Goal: Task Accomplishment & Management: Manage account settings

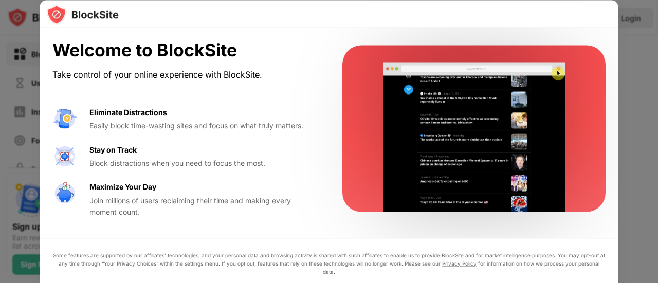
click at [631, 91] on div at bounding box center [329, 141] width 658 height 283
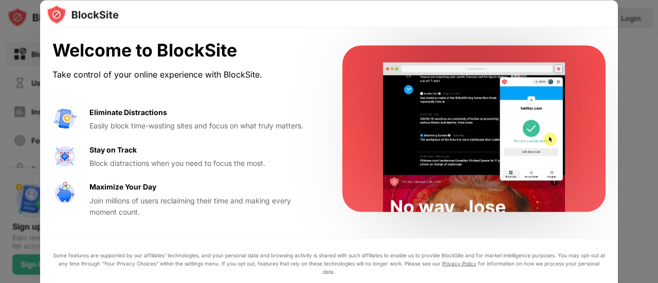
click at [570, 228] on div "Welcome to BlockSite Take control of your online experience with BlockSite. Eli…" at bounding box center [328, 129] width 577 height 202
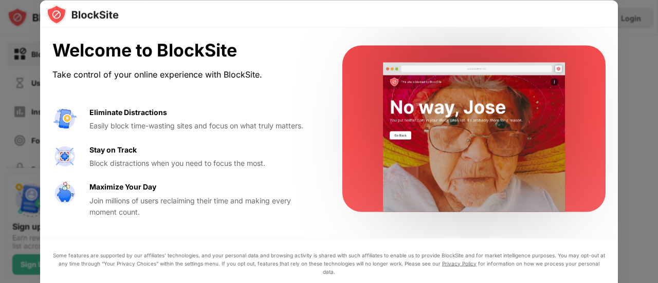
click at [411, 187] on video at bounding box center [474, 137] width 210 height 149
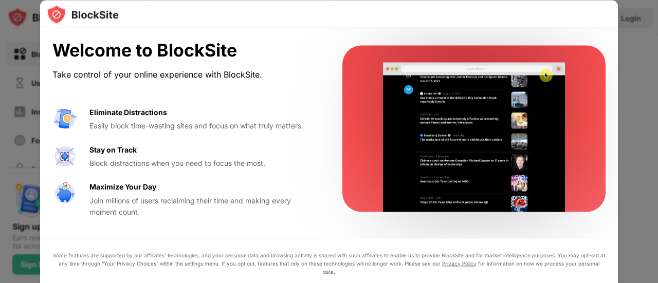
click at [138, 114] on div "Eliminate Distractions" at bounding box center [128, 111] width 78 height 11
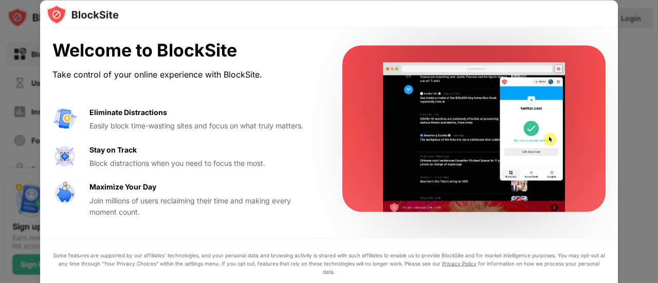
click at [16, 210] on div at bounding box center [329, 141] width 658 height 283
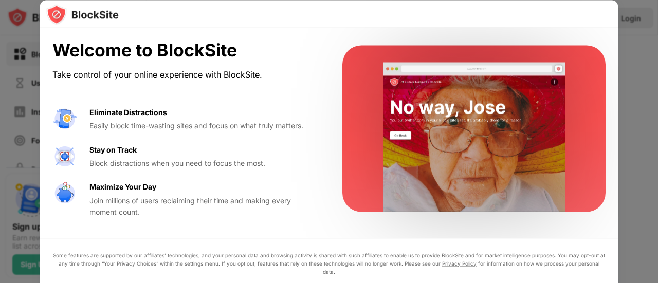
click at [0, 212] on div at bounding box center [329, 141] width 658 height 283
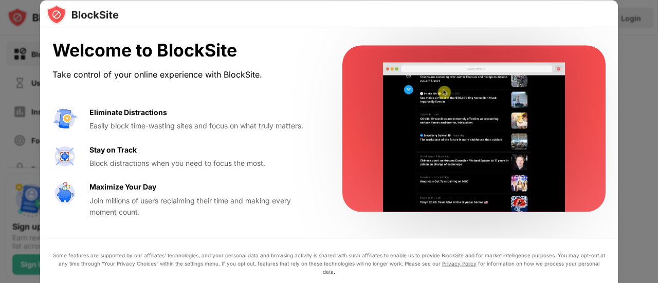
click at [0, 212] on div at bounding box center [329, 141] width 658 height 283
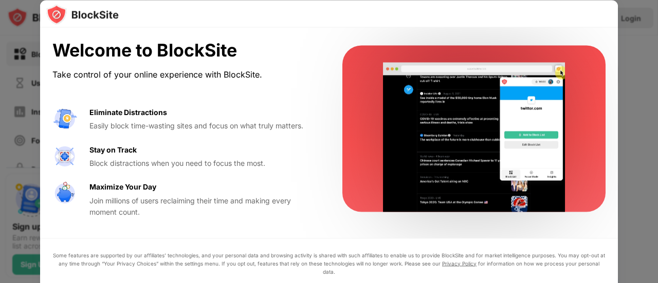
drag, startPoint x: 657, startPoint y: 166, endPoint x: 653, endPoint y: 202, distance: 36.1
click at [653, 202] on div at bounding box center [329, 141] width 658 height 283
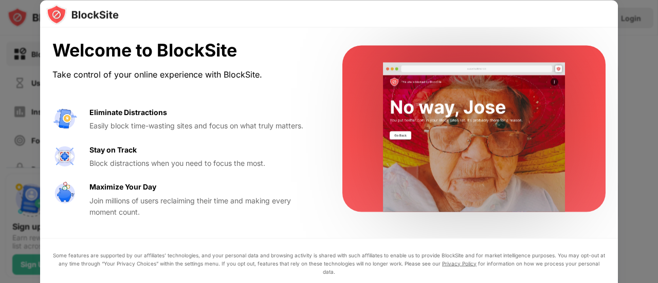
click at [653, 202] on div at bounding box center [329, 141] width 658 height 283
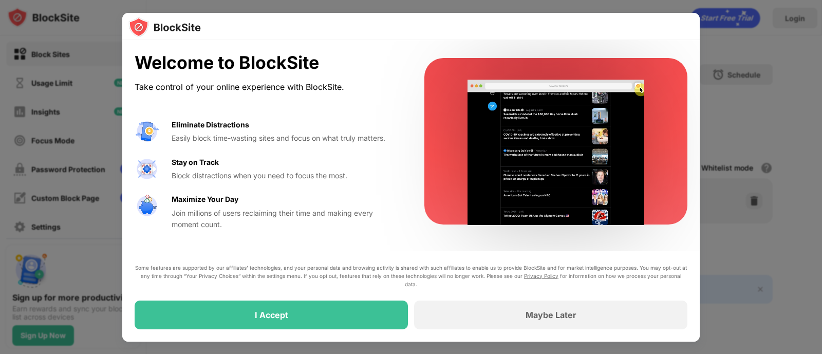
click at [319, 283] on div "Some features are supported by our affiliates’ technologies, and your personal …" at bounding box center [410, 296] width 577 height 91
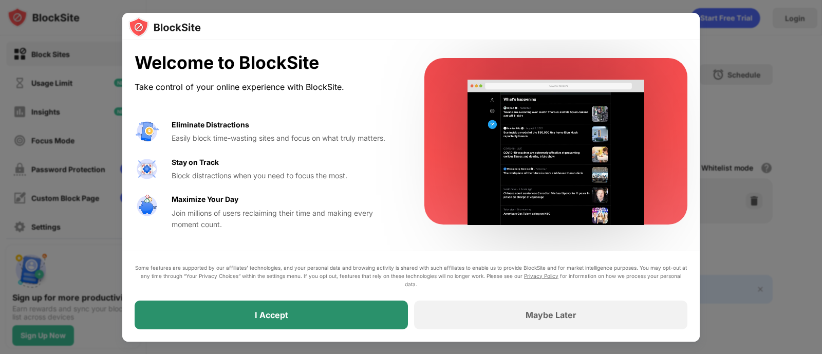
click at [326, 283] on div "I Accept" at bounding box center [271, 315] width 273 height 29
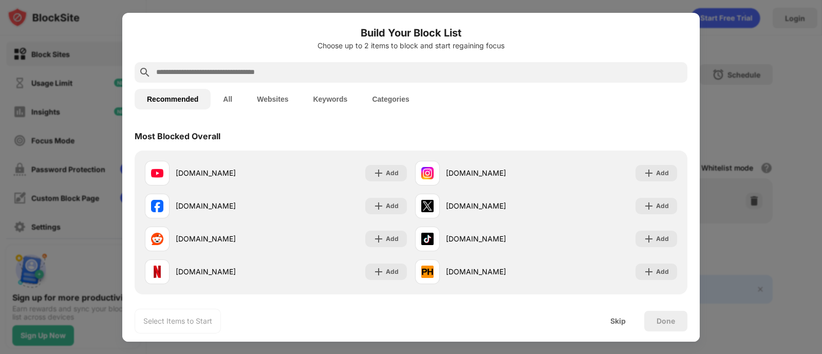
click at [234, 100] on button "All" at bounding box center [228, 99] width 34 height 21
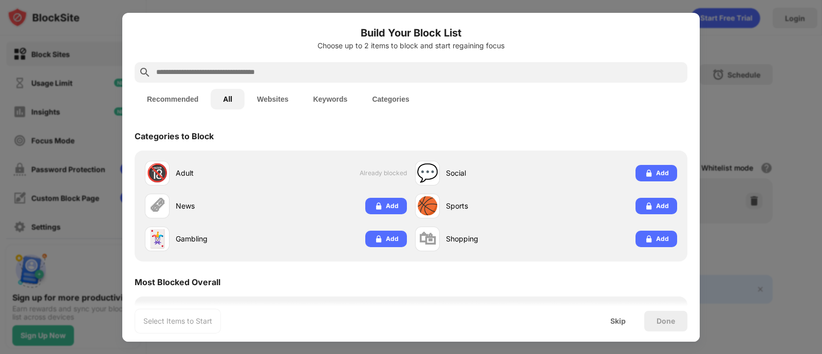
click at [265, 93] on button "Websites" at bounding box center [273, 99] width 56 height 21
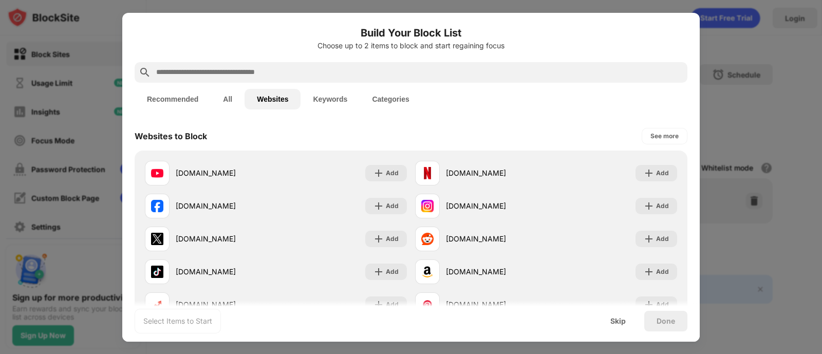
click at [336, 97] on button "Keywords" at bounding box center [330, 99] width 59 height 21
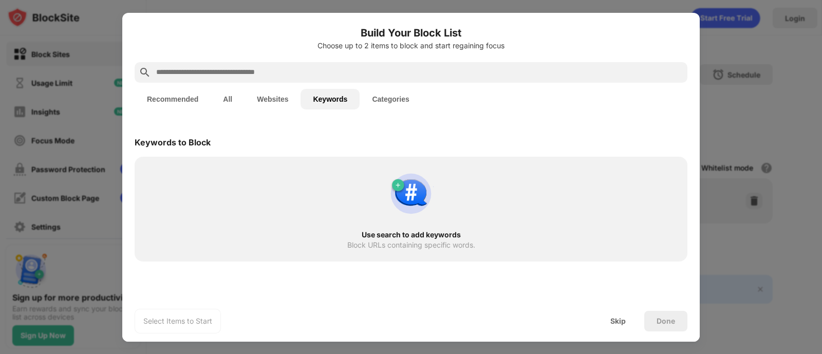
drag, startPoint x: 293, startPoint y: 99, endPoint x: 287, endPoint y: 99, distance: 6.7
click at [290, 99] on button "Websites" at bounding box center [273, 99] width 56 height 21
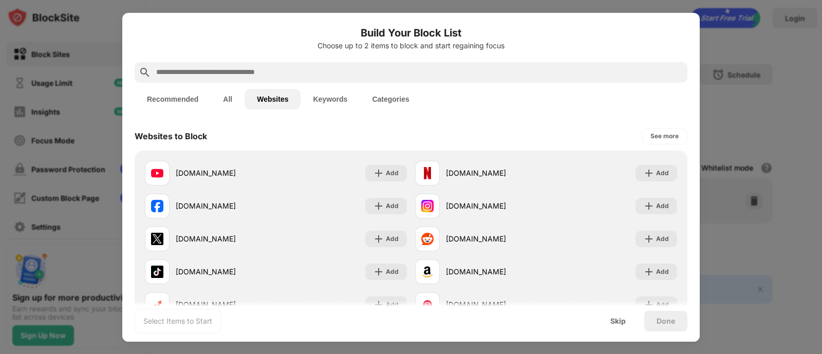
click at [405, 96] on button "Categories" at bounding box center [391, 99] width 62 height 21
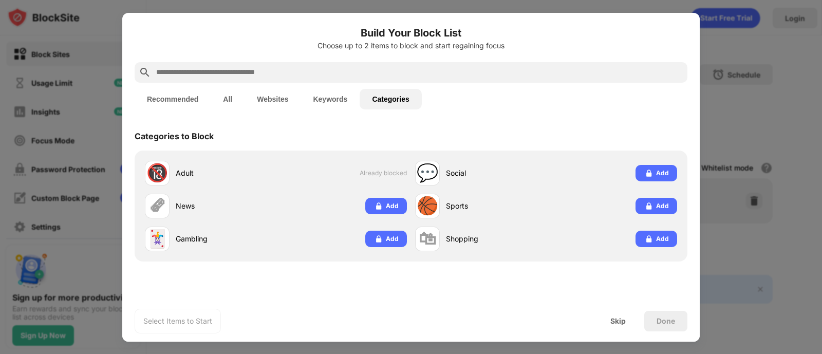
click at [338, 99] on button "Keywords" at bounding box center [330, 99] width 59 height 21
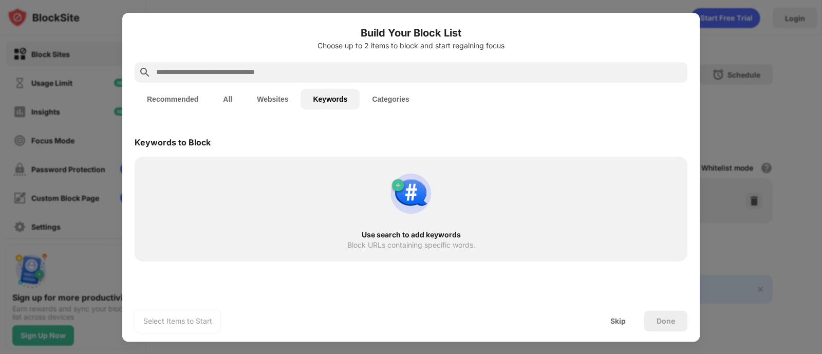
click at [285, 97] on button "Websites" at bounding box center [273, 99] width 56 height 21
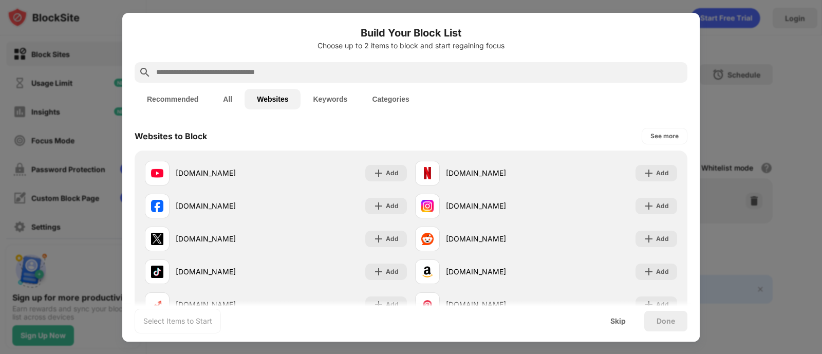
click at [324, 90] on button "Keywords" at bounding box center [330, 99] width 59 height 21
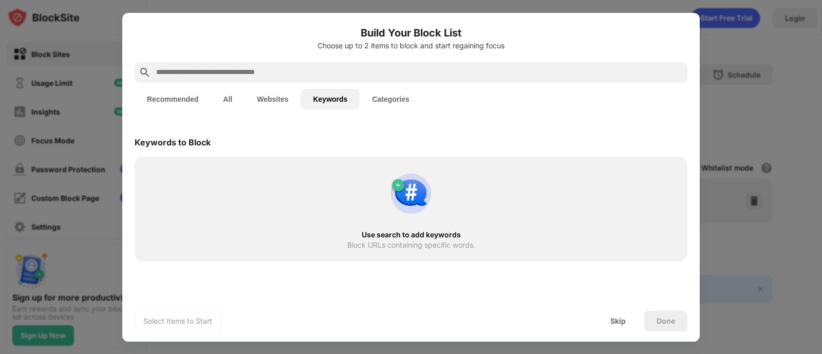
click at [382, 191] on div "Use search to add keywords Block URLs containing specific words." at bounding box center [411, 209] width 540 height 92
click at [611, 283] on div "Skip" at bounding box center [617, 321] width 15 height 8
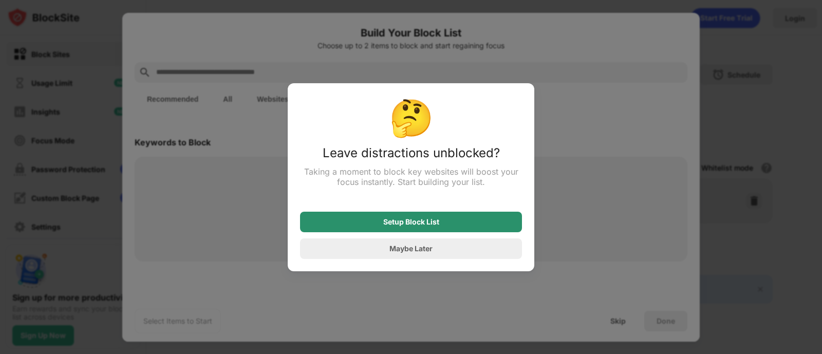
click at [406, 218] on div "Setup Block List" at bounding box center [411, 222] width 222 height 21
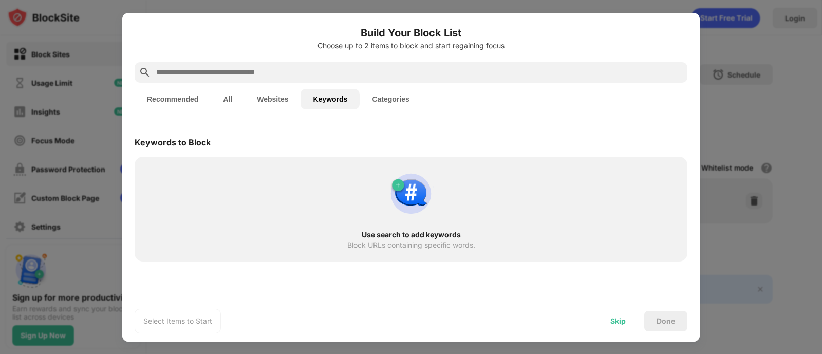
click at [616, 283] on div "Skip" at bounding box center [617, 321] width 15 height 8
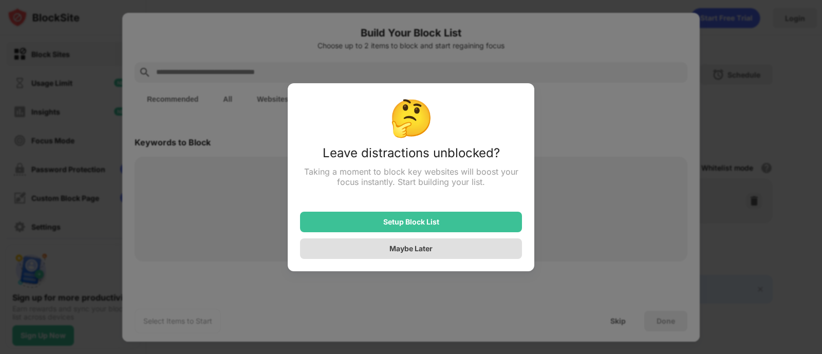
click at [441, 248] on div "Maybe Later" at bounding box center [411, 248] width 222 height 21
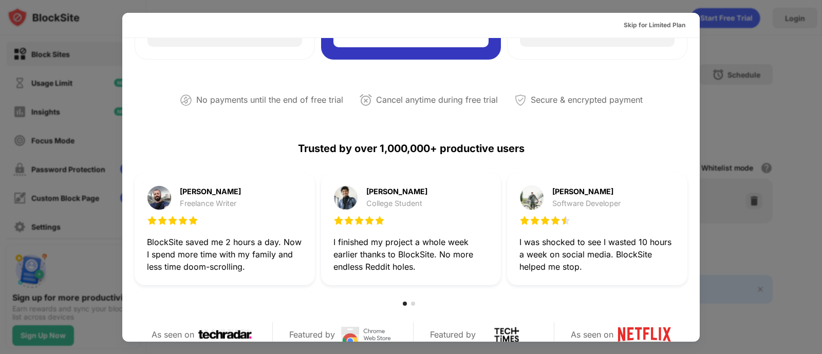
scroll to position [193, 0]
